Goal: Check status: Check status

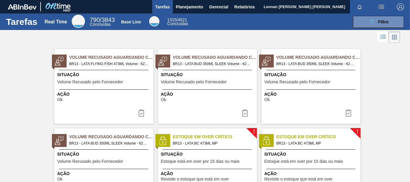
click at [196, 2] on button "Planejamento" at bounding box center [189, 7] width 33 height 14
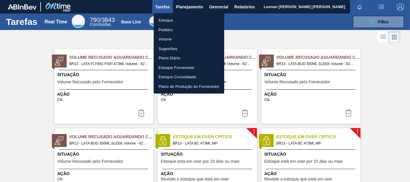
click at [170, 32] on li "Pedidos" at bounding box center [189, 30] width 71 height 10
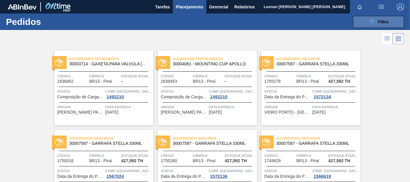
click at [374, 23] on icon "089F7B8B-B2A5-4AFE-B5C0-19BA573D28AC" at bounding box center [372, 21] width 7 height 7
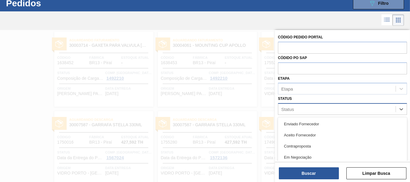
click at [315, 112] on div "Status" at bounding box center [336, 109] width 117 height 9
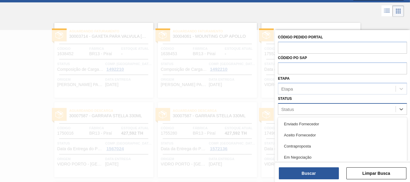
scroll to position [28, 0]
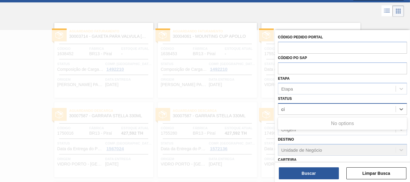
type input "c"
type input "9"
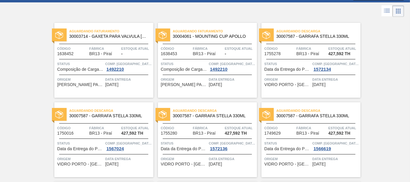
scroll to position [0, 0]
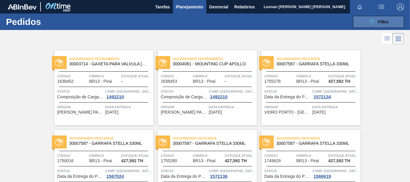
click at [382, 19] on div "089F7B8B-B2A5-4AFE-B5C0-19BA573D28AC Filtro" at bounding box center [379, 21] width 20 height 7
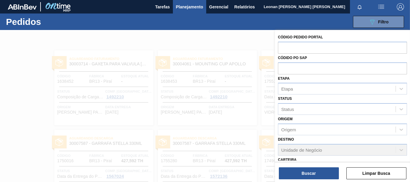
scroll to position [93, 0]
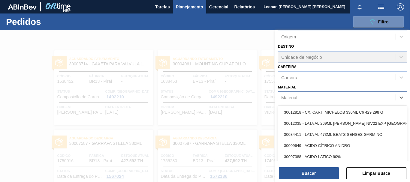
click at [314, 99] on div "Material" at bounding box center [336, 97] width 117 height 9
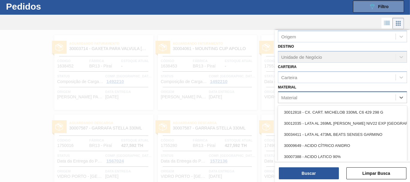
scroll to position [16, 0]
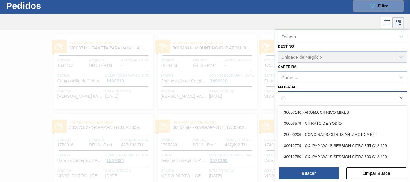
type input "c"
type input "9649"
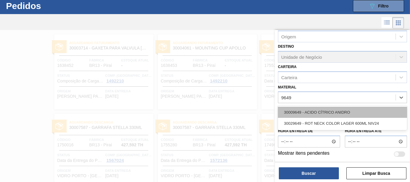
click at [318, 113] on div "30009649 - ACIDO CÍTRICO ANIDRO" at bounding box center [342, 112] width 129 height 11
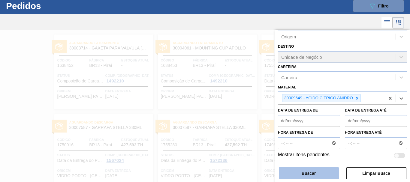
click at [320, 175] on button "Buscar" at bounding box center [309, 173] width 60 height 12
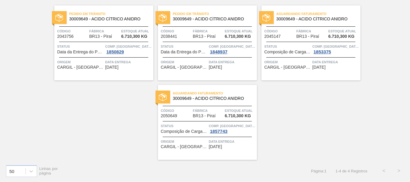
scroll to position [0, 0]
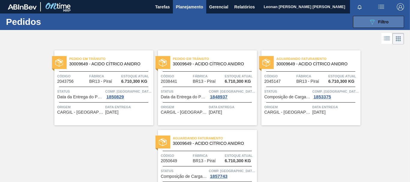
click at [369, 18] on icon "089F7B8B-B2A5-4AFE-B5C0-19BA573D28AC" at bounding box center [372, 21] width 7 height 7
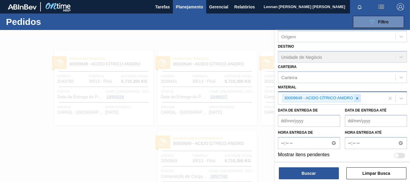
click at [358, 100] on icon at bounding box center [357, 98] width 4 height 4
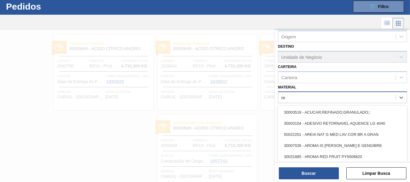
scroll to position [16, 0]
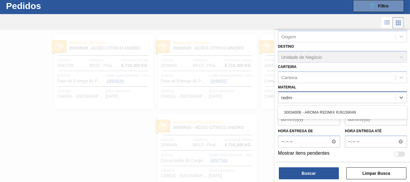
type input "redmix"
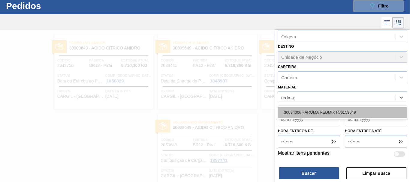
click at [356, 111] on div "30034006 - AROMA REDMIX RJ6159049" at bounding box center [342, 112] width 129 height 11
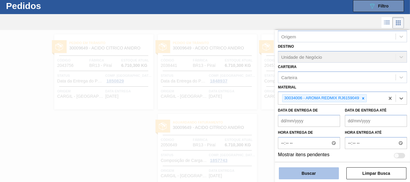
click at [321, 172] on button "Buscar" at bounding box center [309, 173] width 60 height 12
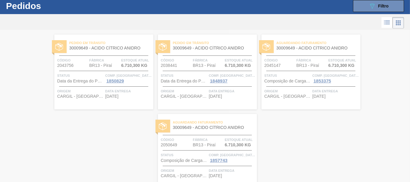
scroll to position [0, 0]
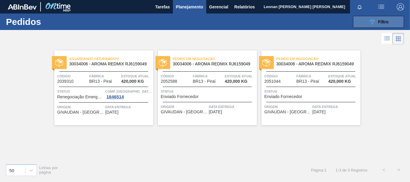
click at [384, 22] on span "Filtro" at bounding box center [383, 22] width 11 height 5
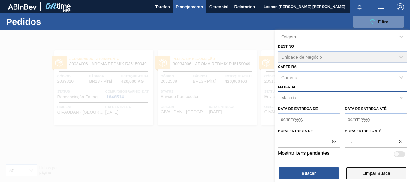
click at [384, 172] on button "Limpar Busca" at bounding box center [376, 173] width 60 height 12
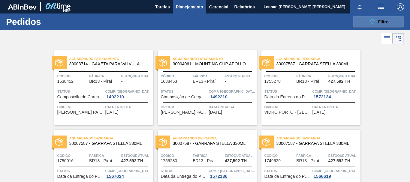
click at [397, 22] on button "089F7B8B-B2A5-4AFE-B5C0-19BA573D28AC Filtro" at bounding box center [378, 22] width 51 height 12
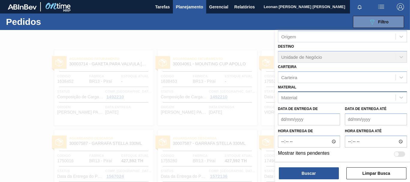
click at [350, 99] on div "Material" at bounding box center [336, 97] width 117 height 9
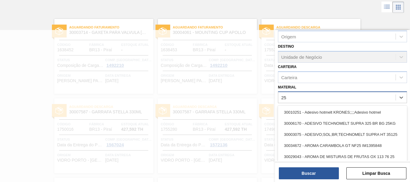
scroll to position [32, 0]
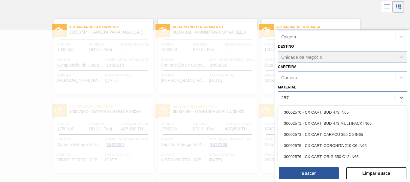
type input "2577"
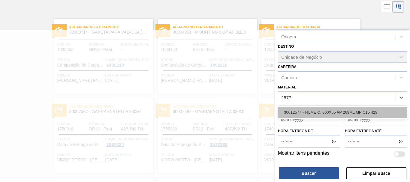
click at [361, 113] on div "30012577 - FILME C. 800X65 AP 269ML MP C15 429" at bounding box center [342, 112] width 129 height 11
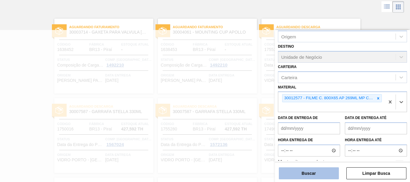
click at [319, 172] on button "Buscar" at bounding box center [309, 173] width 60 height 12
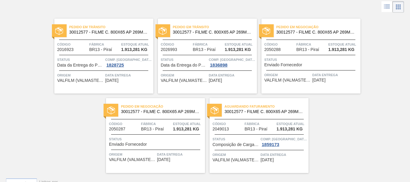
scroll to position [0, 0]
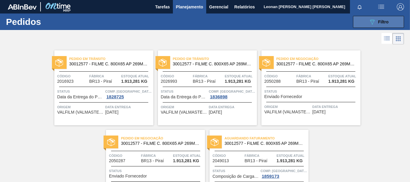
click at [371, 20] on icon at bounding box center [372, 22] width 5 height 5
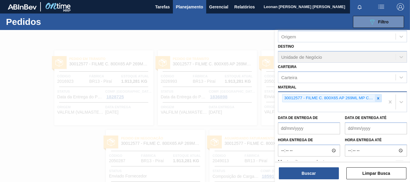
click at [377, 97] on icon at bounding box center [378, 98] width 4 height 4
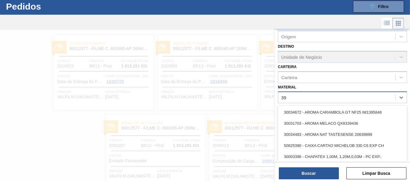
scroll to position [16, 0]
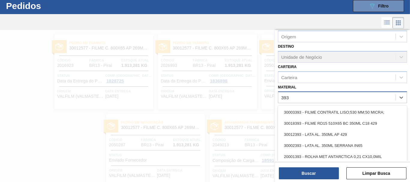
type input "3934"
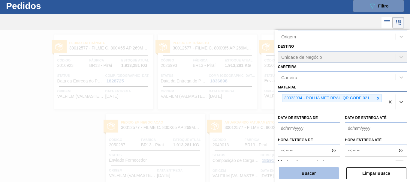
click at [328, 173] on button "Buscar" at bounding box center [309, 173] width 60 height 12
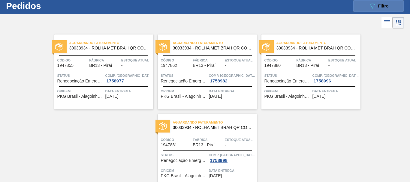
click at [380, 5] on span "Filtro" at bounding box center [383, 6] width 11 height 5
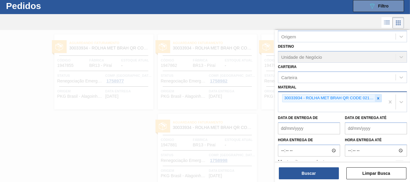
click at [377, 98] on icon at bounding box center [378, 98] width 2 height 2
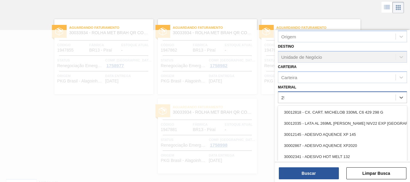
scroll to position [32, 0]
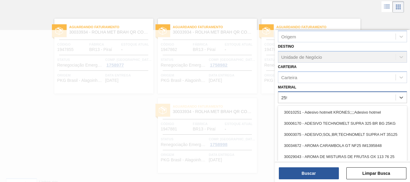
type input "2598"
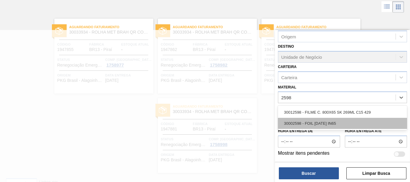
click at [326, 125] on div "30002598 - FOIL [DATE] IN65" at bounding box center [342, 123] width 129 height 11
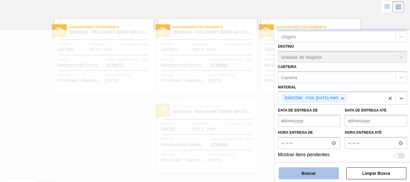
click at [318, 170] on button "Buscar" at bounding box center [309, 173] width 60 height 12
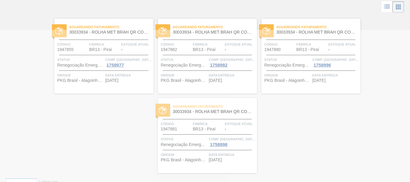
scroll to position [0, 0]
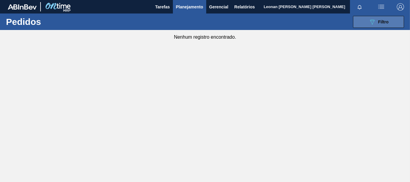
click at [368, 21] on button "089F7B8B-B2A5-4AFE-B5C0-19BA573D28AC Filtro" at bounding box center [378, 22] width 51 height 12
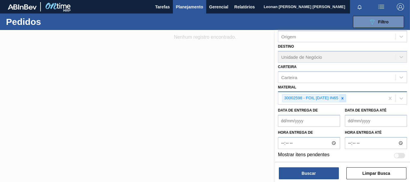
click at [345, 100] on icon at bounding box center [342, 98] width 4 height 4
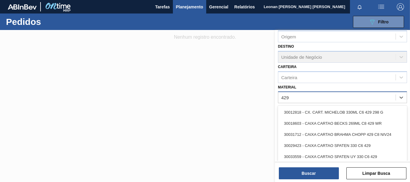
type input "4297"
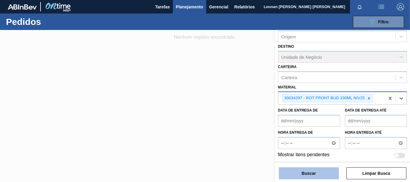
click at [312, 172] on button "Buscar" at bounding box center [309, 173] width 60 height 12
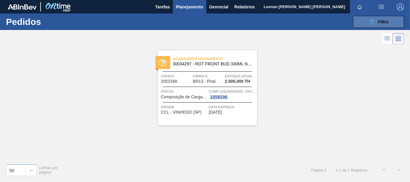
click at [388, 22] on span "Filtro" at bounding box center [383, 22] width 11 height 5
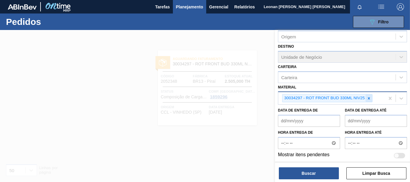
click at [367, 99] on icon at bounding box center [369, 98] width 4 height 4
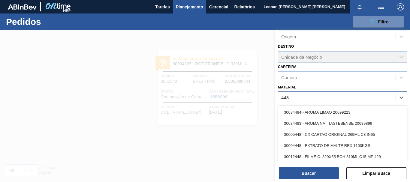
type input "4488"
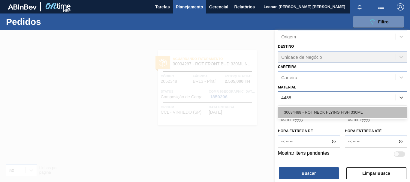
click at [362, 110] on div "30034488 - ROT NECK FLYING FISH 330ML" at bounding box center [342, 112] width 129 height 11
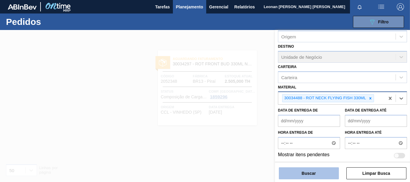
click at [313, 173] on button "Buscar" at bounding box center [309, 173] width 60 height 12
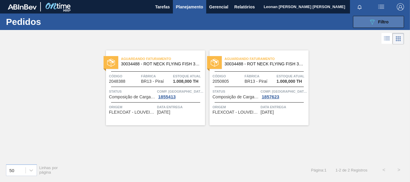
click at [385, 23] on span "Filtro" at bounding box center [383, 22] width 11 height 5
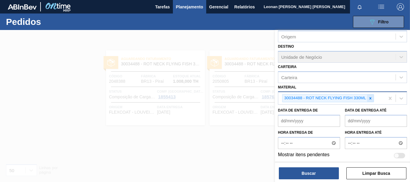
click at [371, 98] on icon at bounding box center [370, 98] width 2 height 2
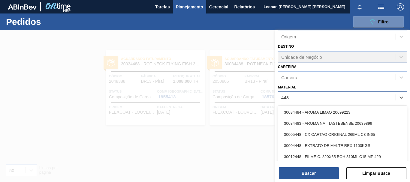
type input "4486"
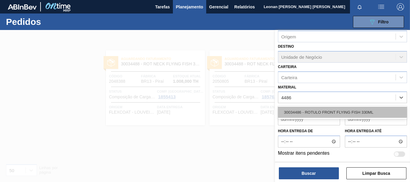
click at [370, 113] on div "30034486 - ROTULO FRONT FLYING FISH 330ML" at bounding box center [342, 112] width 129 height 11
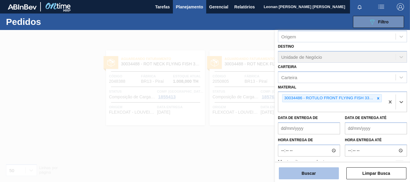
click at [329, 177] on button "Buscar" at bounding box center [309, 173] width 60 height 12
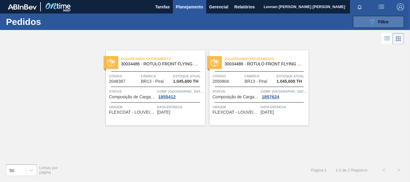
click at [381, 23] on span "Filtro" at bounding box center [383, 22] width 11 height 5
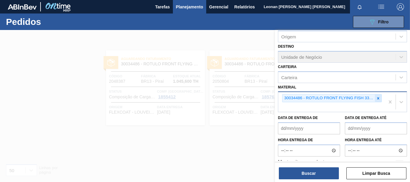
click at [376, 98] on icon at bounding box center [378, 98] width 4 height 4
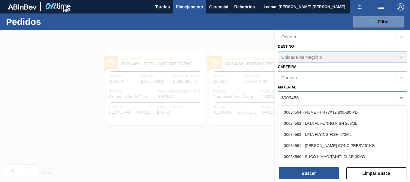
type input "30034564"
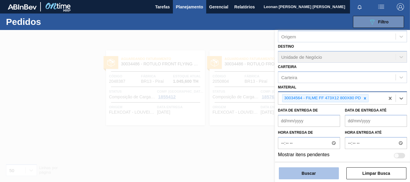
click at [308, 173] on button "Buscar" at bounding box center [309, 173] width 60 height 12
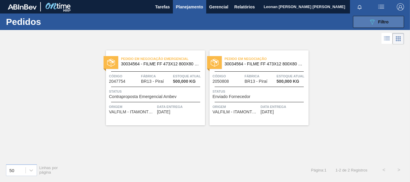
click at [375, 24] on icon "089F7B8B-B2A5-4AFE-B5C0-19BA573D28AC" at bounding box center [372, 21] width 7 height 7
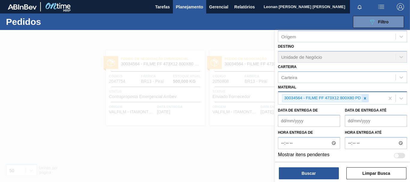
click at [365, 99] on icon at bounding box center [365, 98] width 4 height 4
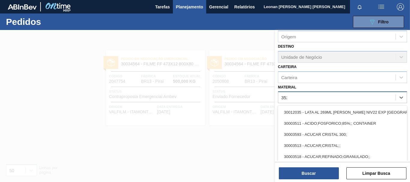
type input "3525"
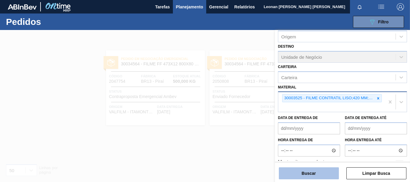
click at [332, 179] on button "Buscar" at bounding box center [309, 173] width 60 height 12
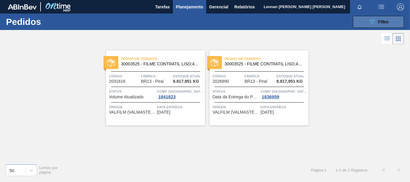
drag, startPoint x: 380, startPoint y: 20, endPoint x: 382, endPoint y: 27, distance: 7.9
click at [381, 20] on span "Filtro" at bounding box center [383, 22] width 11 height 5
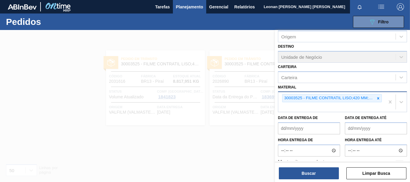
click at [378, 98] on icon at bounding box center [378, 98] width 4 height 4
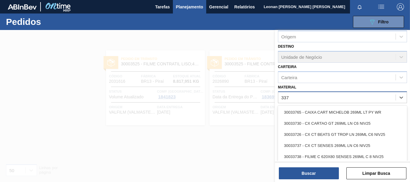
type input "3371"
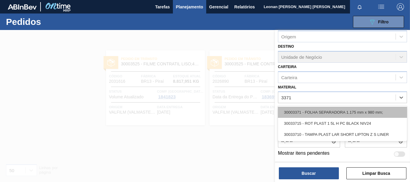
click at [355, 113] on div "30003371 - FOLHA SEPARADORA 1.175 mm x 980 mm;" at bounding box center [342, 112] width 129 height 11
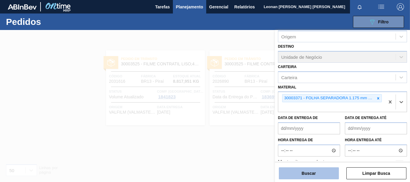
click at [319, 171] on button "Buscar" at bounding box center [309, 173] width 60 height 12
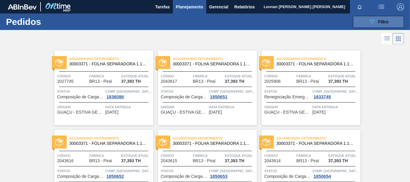
click at [383, 20] on span "Filtro" at bounding box center [383, 22] width 11 height 5
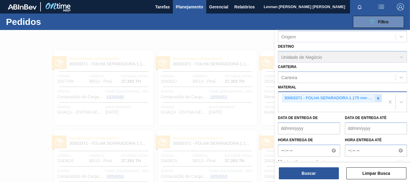
click at [378, 98] on icon at bounding box center [378, 98] width 4 height 4
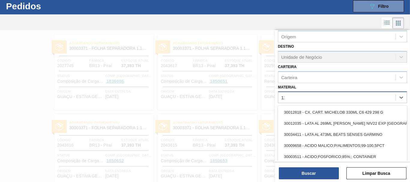
scroll to position [16, 0]
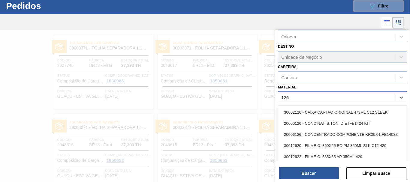
type input "1269"
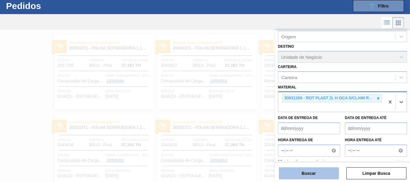
click at [326, 175] on button "Buscar" at bounding box center [309, 173] width 60 height 12
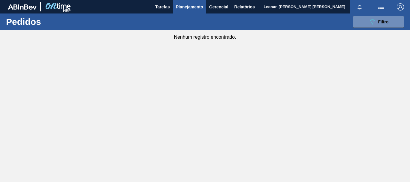
scroll to position [0, 0]
click at [378, 23] on span "Filtro" at bounding box center [383, 22] width 11 height 5
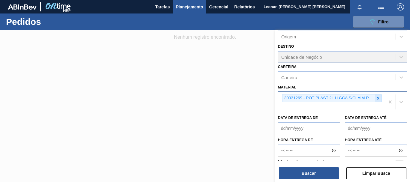
click at [376, 99] on icon at bounding box center [378, 98] width 4 height 4
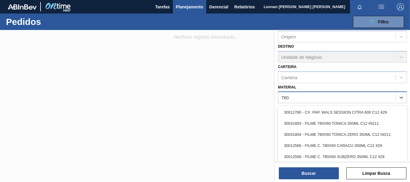
type input "7803"
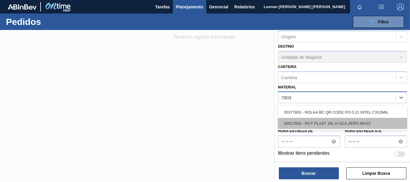
click at [358, 121] on div "30017803 - ROT PLAST 15L H GCA ZERO NIV22" at bounding box center [342, 123] width 129 height 11
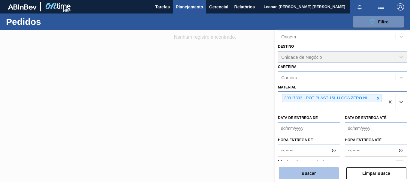
click at [323, 178] on button "Buscar" at bounding box center [309, 173] width 60 height 12
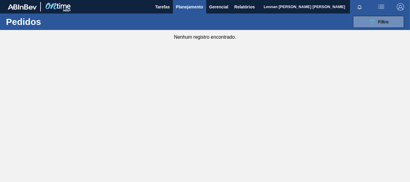
drag, startPoint x: 391, startPoint y: 22, endPoint x: 395, endPoint y: 34, distance: 12.3
click at [391, 22] on button "089F7B8B-B2A5-4AFE-B5C0-19BA573D28AC Filtro" at bounding box center [378, 22] width 51 height 12
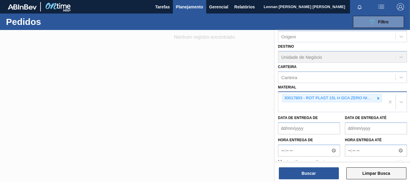
click at [391, 177] on button "Limpar Busca" at bounding box center [376, 173] width 60 height 12
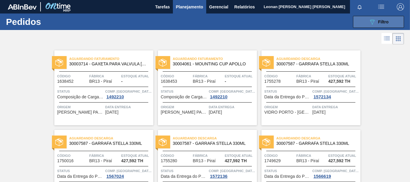
click at [383, 19] on div "089F7B8B-B2A5-4AFE-B5C0-19BA573D28AC Filtro" at bounding box center [379, 21] width 20 height 7
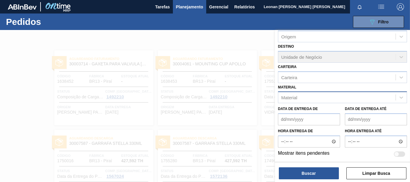
click at [366, 99] on div "Material" at bounding box center [336, 97] width 117 height 9
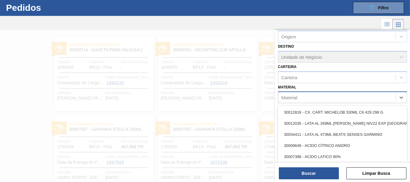
scroll to position [16, 0]
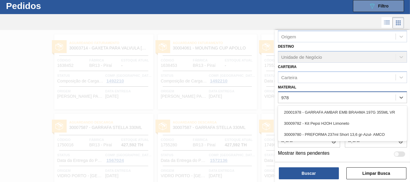
type input "9782"
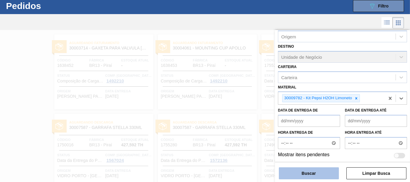
click at [317, 169] on button "Buscar" at bounding box center [309, 173] width 60 height 12
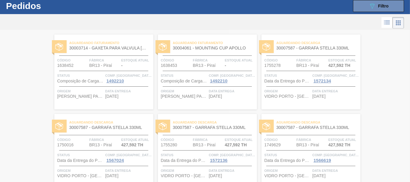
scroll to position [0, 0]
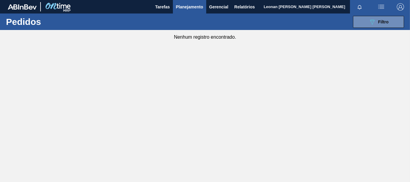
drag, startPoint x: 371, startPoint y: 22, endPoint x: 372, endPoint y: 34, distance: 12.1
click at [372, 22] on icon "089F7B8B-B2A5-4AFE-B5C0-19BA573D28AC" at bounding box center [372, 21] width 7 height 7
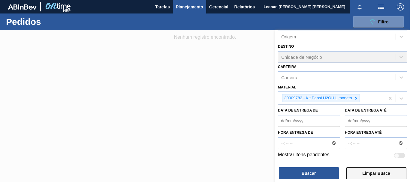
click at [385, 171] on button "Limpar Busca" at bounding box center [376, 173] width 60 height 12
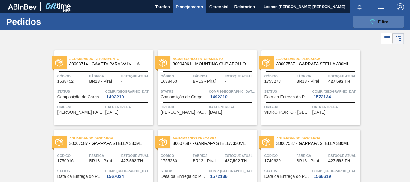
click at [388, 21] on button "089F7B8B-B2A5-4AFE-B5C0-19BA573D28AC Filtro" at bounding box center [378, 22] width 51 height 12
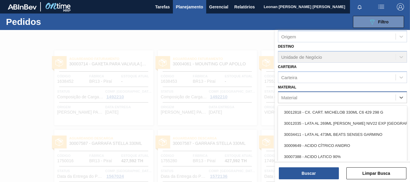
click at [368, 95] on div "Material" at bounding box center [336, 97] width 117 height 9
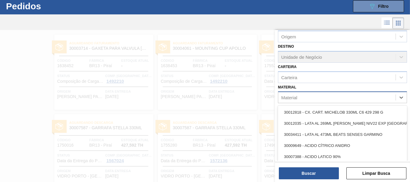
scroll to position [16, 0]
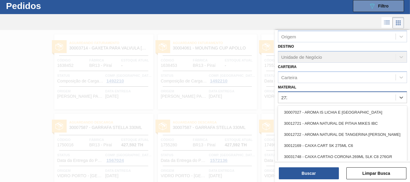
type input "2729"
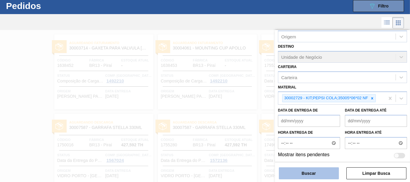
click at [326, 179] on button "Buscar" at bounding box center [309, 173] width 60 height 12
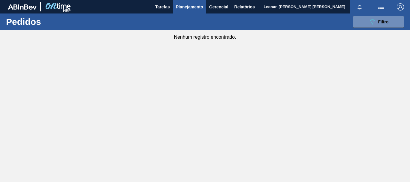
scroll to position [0, 0]
click at [389, 20] on button "089F7B8B-B2A5-4AFE-B5C0-19BA573D28AC Filtro" at bounding box center [378, 22] width 51 height 12
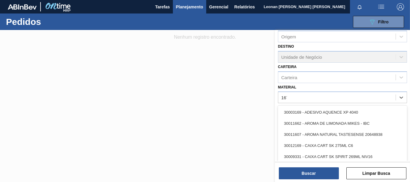
type input "1670"
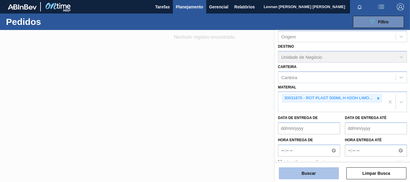
click at [326, 178] on button "Buscar" at bounding box center [309, 173] width 60 height 12
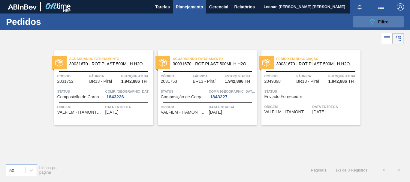
click at [375, 26] on button "089F7B8B-B2A5-4AFE-B5C0-19BA573D28AC Filtro" at bounding box center [378, 22] width 51 height 12
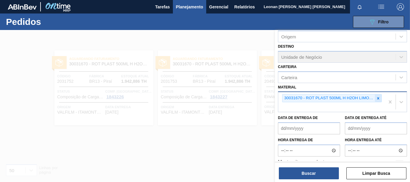
click at [379, 98] on icon at bounding box center [378, 98] width 4 height 4
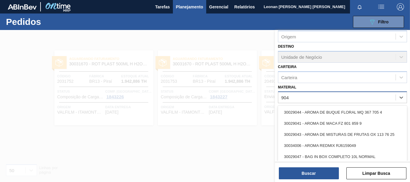
type input "9042"
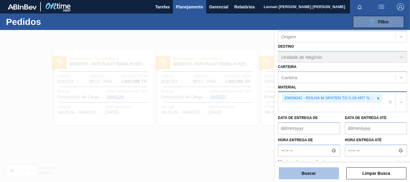
click at [319, 173] on button "Buscar" at bounding box center [309, 173] width 60 height 12
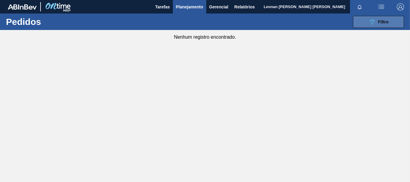
click at [377, 20] on div "089F7B8B-B2A5-4AFE-B5C0-19BA573D28AC Filtro" at bounding box center [379, 21] width 20 height 7
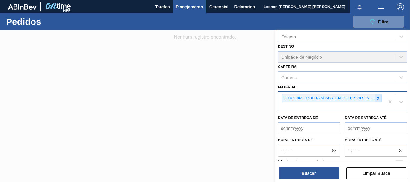
click at [378, 98] on icon at bounding box center [378, 98] width 2 height 2
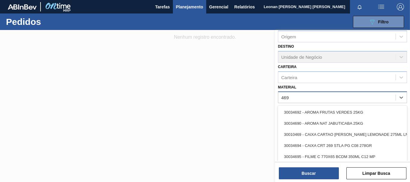
type input "4694"
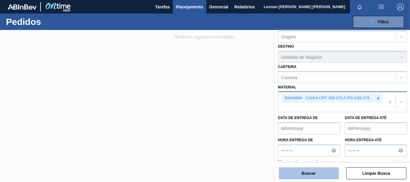
click at [314, 177] on button "Buscar" at bounding box center [309, 173] width 60 height 12
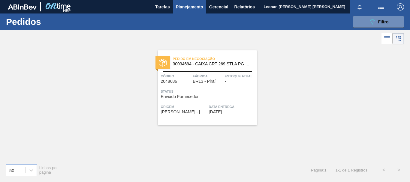
drag, startPoint x: 396, startPoint y: 23, endPoint x: 394, endPoint y: 43, distance: 20.8
click at [396, 22] on button "089F7B8B-B2A5-4AFE-B5C0-19BA573D28AC Filtro" at bounding box center [378, 22] width 51 height 12
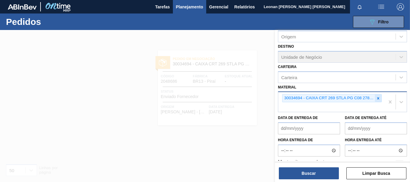
click at [379, 99] on div at bounding box center [378, 99] width 7 height 8
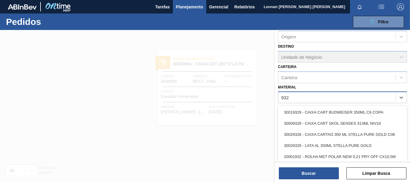
type input "9328"
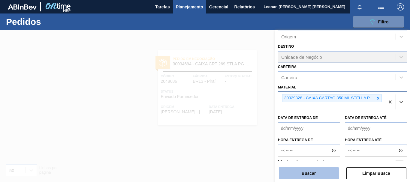
click at [314, 175] on button "Buscar" at bounding box center [309, 173] width 60 height 12
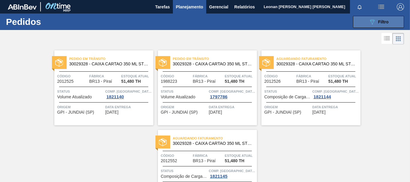
click at [386, 19] on div "089F7B8B-B2A5-4AFE-B5C0-19BA573D28AC Filtro" at bounding box center [379, 21] width 20 height 7
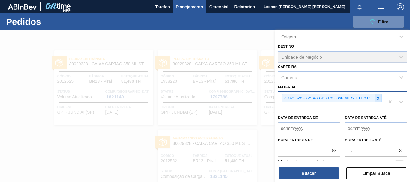
click at [378, 99] on icon at bounding box center [378, 98] width 2 height 2
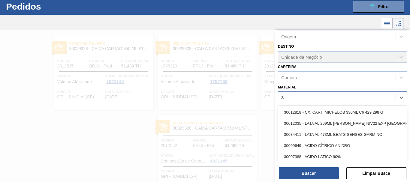
scroll to position [16, 0]
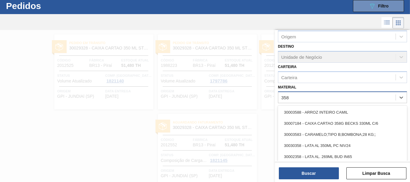
type input "3581"
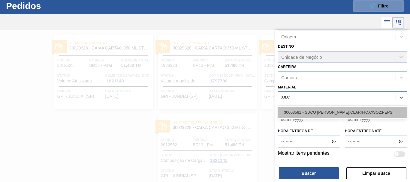
click at [363, 113] on div "30003581 - SUCO [PERSON_NAME];CLARIFIC.C/SO2;PEPSI;" at bounding box center [342, 112] width 129 height 11
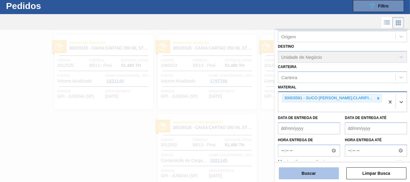
click at [316, 173] on button "Buscar" at bounding box center [309, 173] width 60 height 12
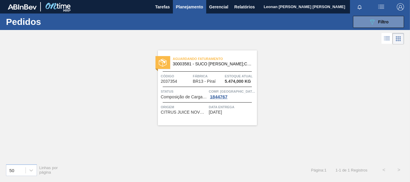
scroll to position [0, 0]
click at [368, 22] on button "089F7B8B-B2A5-4AFE-B5C0-19BA573D28AC Filtro" at bounding box center [378, 22] width 51 height 12
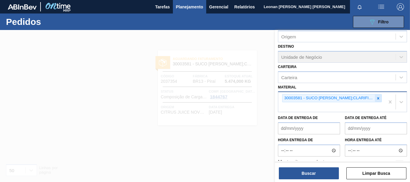
click at [376, 100] on icon at bounding box center [378, 98] width 4 height 4
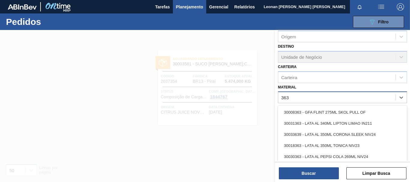
type input "3637"
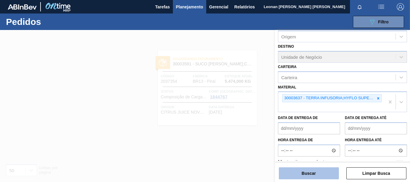
click at [314, 175] on button "Buscar" at bounding box center [309, 173] width 60 height 12
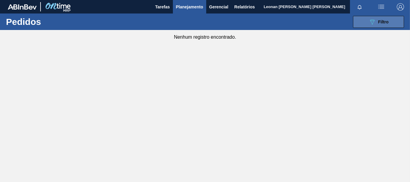
click at [369, 19] on icon "089F7B8B-B2A5-4AFE-B5C0-19BA573D28AC" at bounding box center [372, 21] width 7 height 7
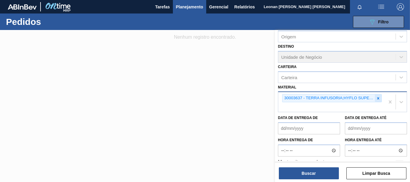
click at [379, 98] on icon at bounding box center [378, 98] width 4 height 4
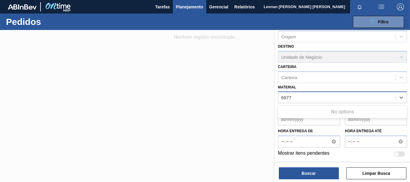
type input "6977"
type input "9087"
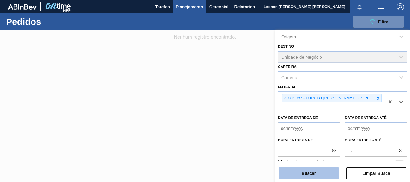
click at [327, 175] on button "Buscar" at bounding box center [309, 173] width 60 height 12
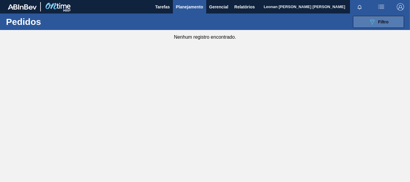
click at [400, 23] on button "089F7B8B-B2A5-4AFE-B5C0-19BA573D28AC Filtro" at bounding box center [378, 22] width 51 height 12
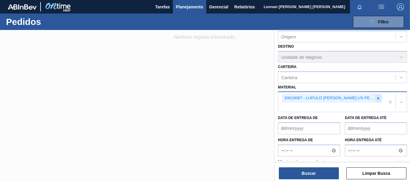
click at [378, 98] on icon at bounding box center [378, 98] width 4 height 4
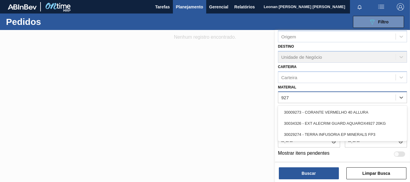
type input "9274"
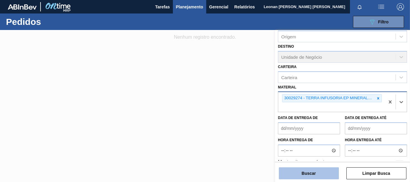
click at [311, 176] on button "Buscar" at bounding box center [309, 173] width 60 height 12
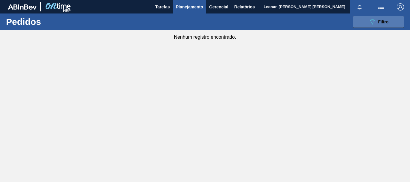
click at [380, 23] on span "Filtro" at bounding box center [383, 22] width 11 height 5
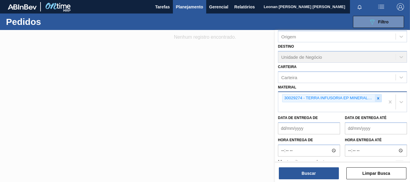
click at [377, 98] on icon at bounding box center [378, 98] width 4 height 4
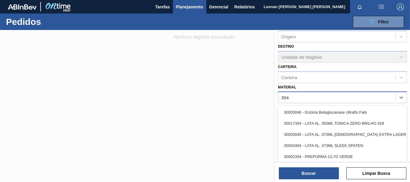
type input "3048"
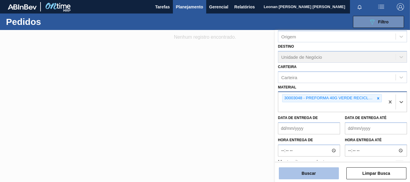
click at [308, 172] on button "Buscar" at bounding box center [309, 173] width 60 height 12
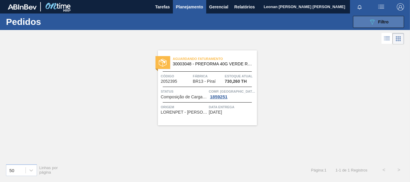
click at [381, 25] on div "089F7B8B-B2A5-4AFE-B5C0-19BA573D28AC Filtro" at bounding box center [379, 21] width 20 height 7
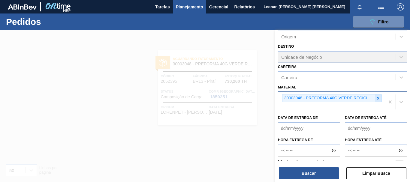
click at [376, 99] on icon at bounding box center [378, 98] width 4 height 4
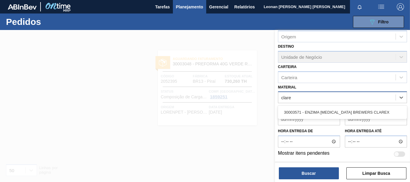
type input "clarex"
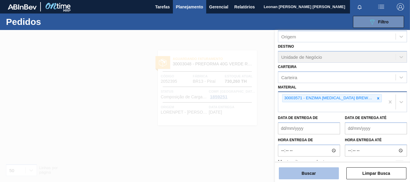
click at [293, 170] on button "Buscar" at bounding box center [309, 173] width 60 height 12
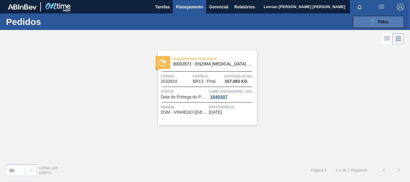
click at [372, 21] on icon "089F7B8B-B2A5-4AFE-B5C0-19BA573D28AC" at bounding box center [372, 21] width 7 height 7
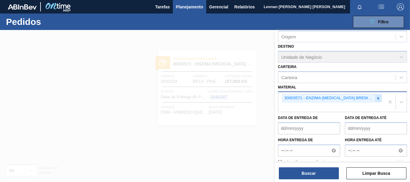
click at [378, 98] on icon at bounding box center [378, 98] width 2 height 2
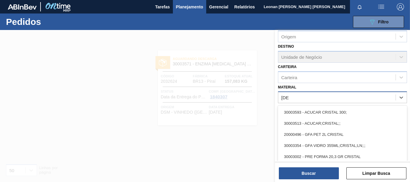
type input "[DEMOGRAPHIC_DATA]"
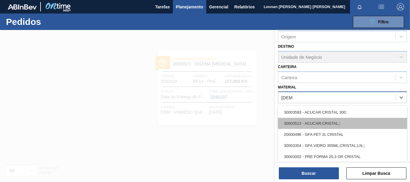
click at [344, 124] on div "30003513 - ACUCAR;CRISTAL;;" at bounding box center [342, 123] width 129 height 11
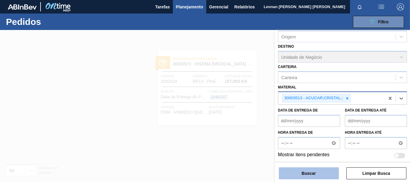
click at [338, 173] on button "Buscar" at bounding box center [309, 173] width 60 height 12
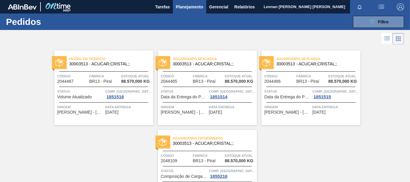
scroll to position [45, 0]
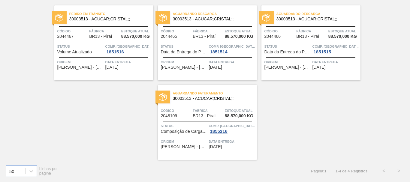
click at [310, 133] on div "Pedido [PERSON_NAME] 30003513 - ACUCAR;CRISTAL;; Código 2044467 Fábrica BR13 - …" at bounding box center [205, 80] width 410 height 159
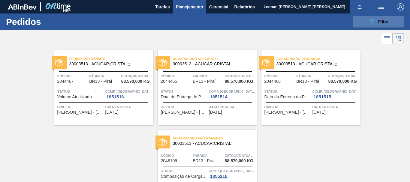
click at [369, 21] on icon "089F7B8B-B2A5-4AFE-B5C0-19BA573D28AC" at bounding box center [372, 21] width 7 height 7
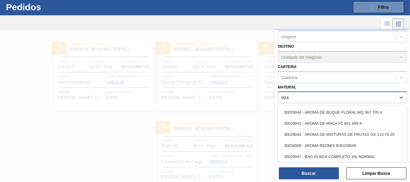
scroll to position [16, 0]
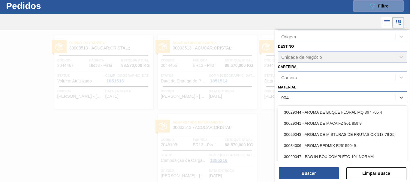
type input "9042"
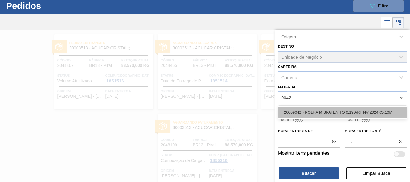
click at [356, 115] on div "20009042 - ROLHA M SPATEN TO 0,19 ART NV 2024 CX10M" at bounding box center [342, 112] width 129 height 11
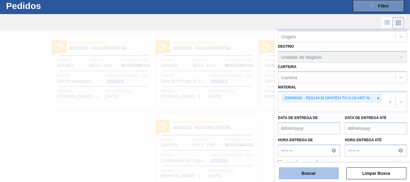
click at [330, 174] on button "Buscar" at bounding box center [309, 173] width 60 height 12
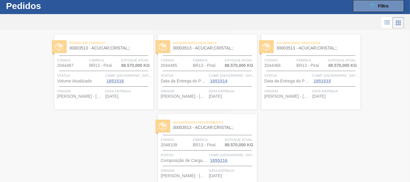
scroll to position [0, 0]
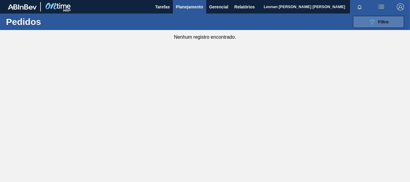
click at [389, 21] on button "089F7B8B-B2A5-4AFE-B5C0-19BA573D28AC Filtro" at bounding box center [378, 22] width 51 height 12
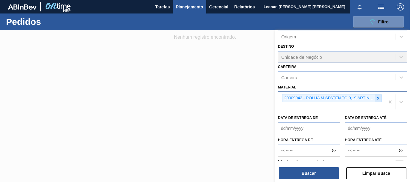
click at [377, 98] on icon at bounding box center [378, 98] width 4 height 4
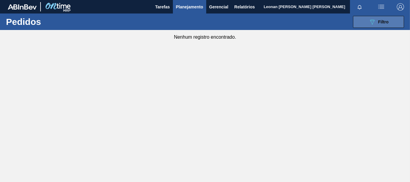
click at [373, 21] on icon at bounding box center [372, 22] width 5 height 5
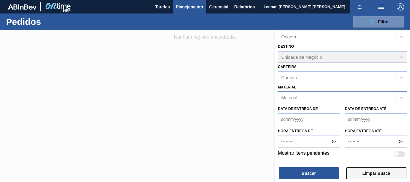
click at [385, 177] on button "Limpar Busca" at bounding box center [376, 173] width 60 height 12
